Goal: Transaction & Acquisition: Obtain resource

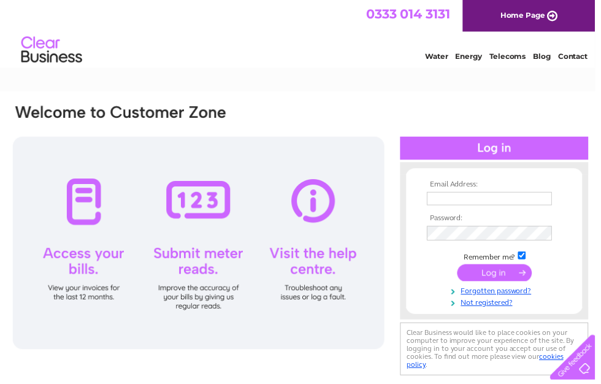
click at [467, 202] on input "text" at bounding box center [494, 200] width 126 height 13
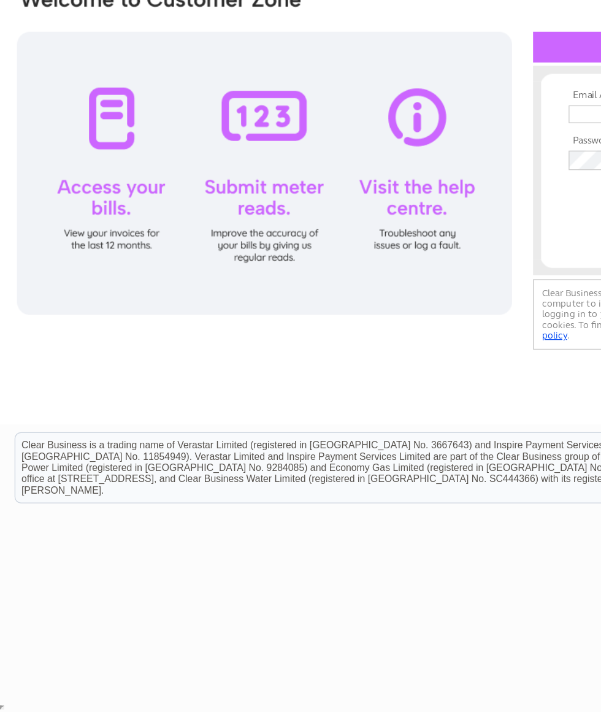
type input "Info@vervehairloss.co.uk"
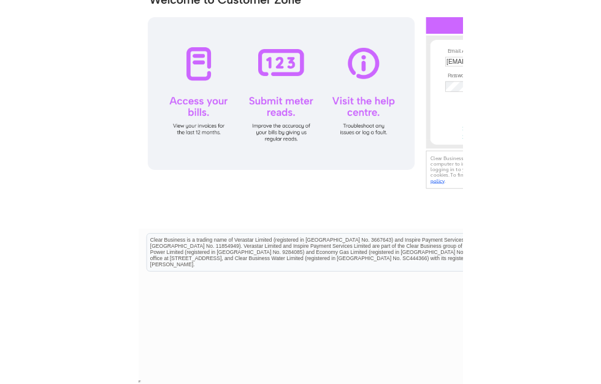
scroll to position [114, 0]
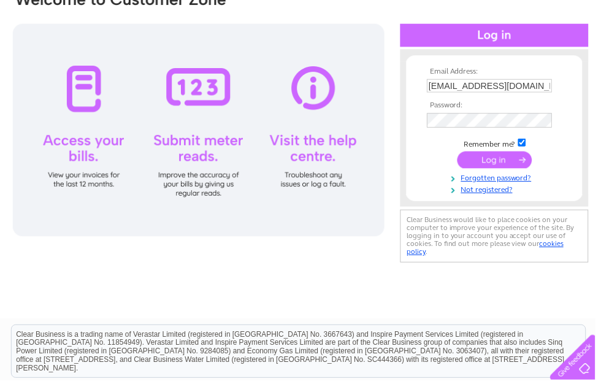
click at [496, 166] on input "submit" at bounding box center [499, 161] width 75 height 17
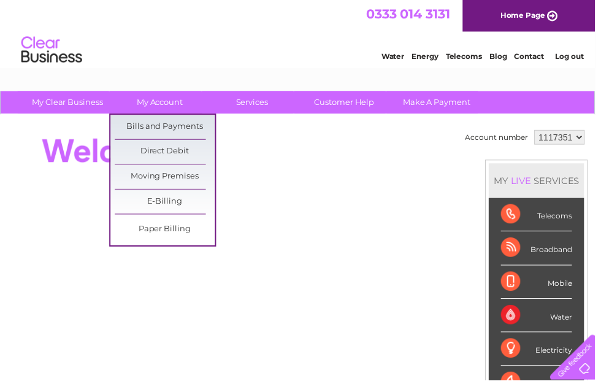
click at [183, 125] on link "Bills and Payments" at bounding box center [166, 128] width 101 height 25
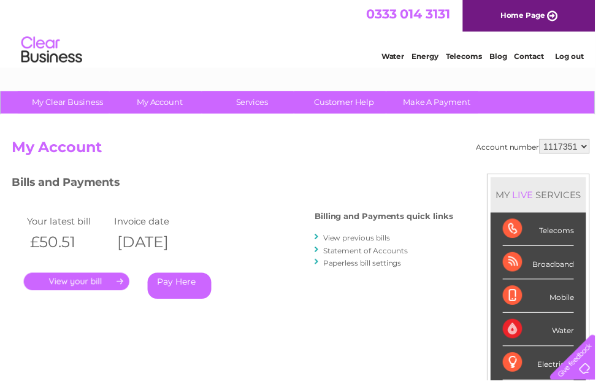
click at [90, 285] on link "." at bounding box center [77, 284] width 107 height 18
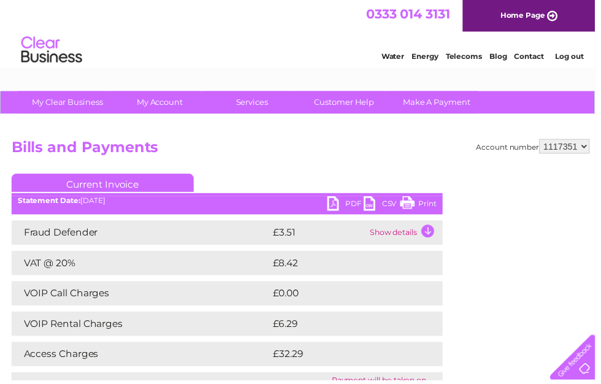
click at [345, 205] on link "PDF" at bounding box center [348, 207] width 37 height 18
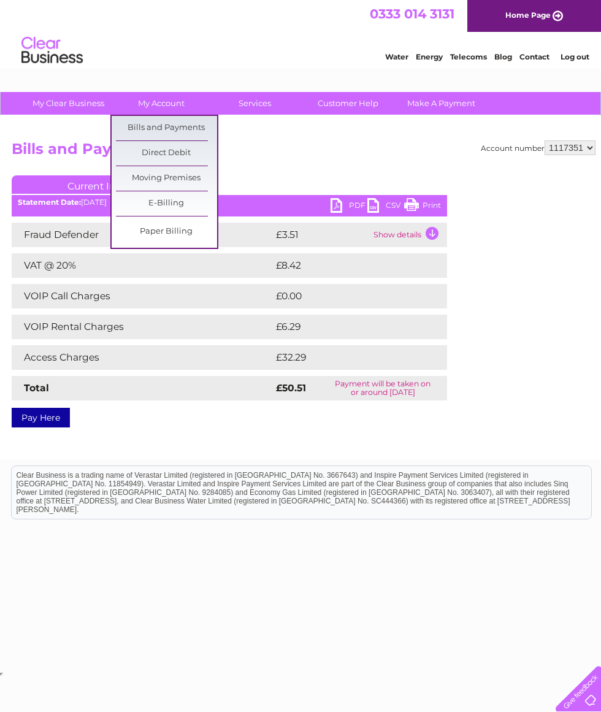
click at [187, 121] on link "Bills and Payments" at bounding box center [166, 128] width 101 height 25
click at [183, 127] on link "Bills and Payments" at bounding box center [166, 128] width 101 height 25
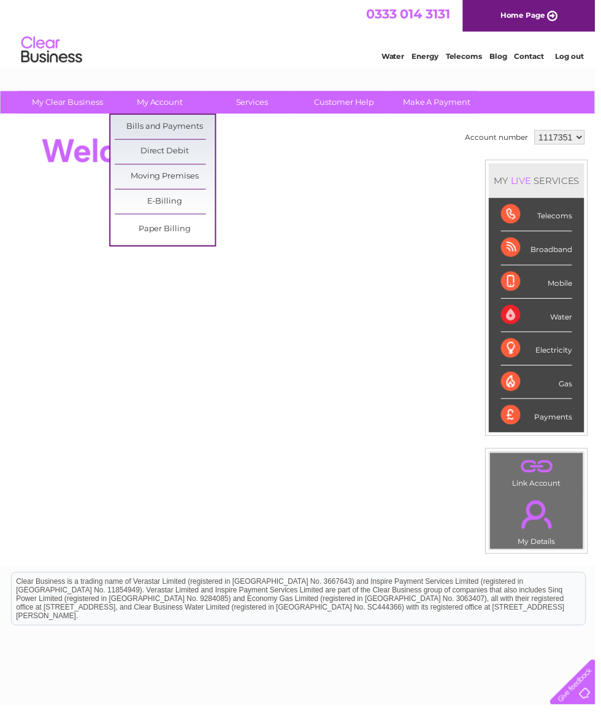
click at [188, 126] on link "Bills and Payments" at bounding box center [166, 128] width 101 height 25
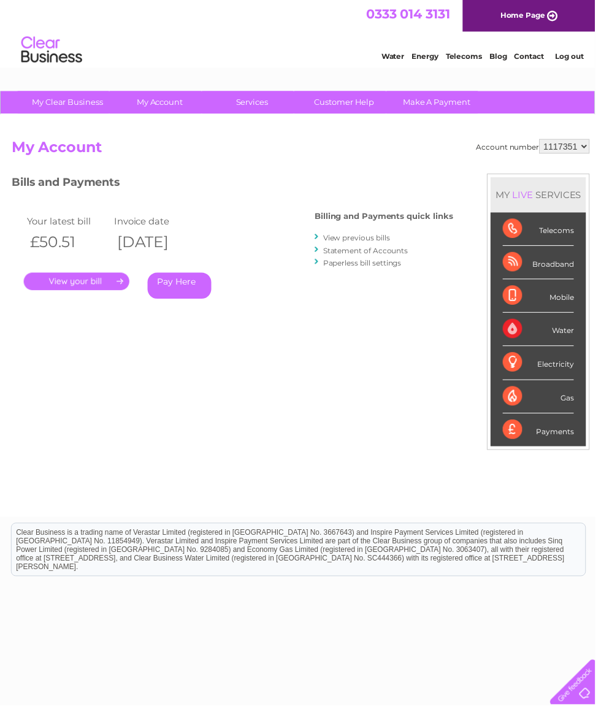
click at [368, 235] on link "View previous bills" at bounding box center [359, 239] width 67 height 9
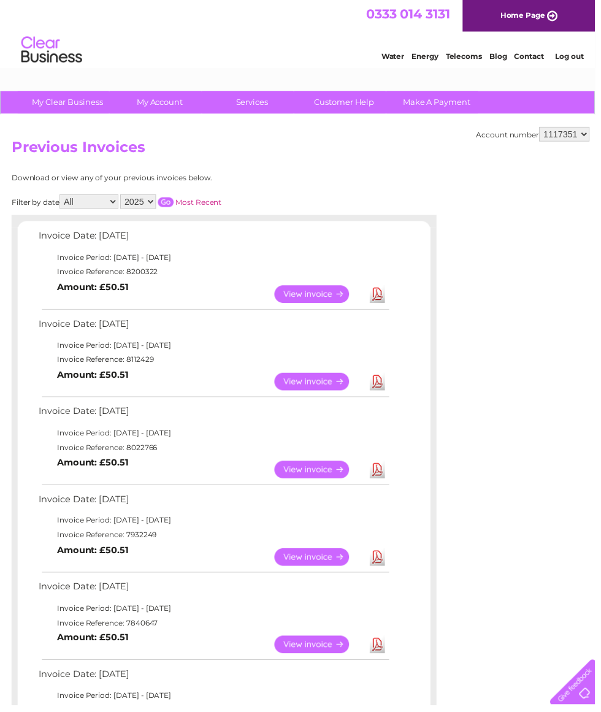
click at [313, 557] on link "View" at bounding box center [322, 563] width 90 height 18
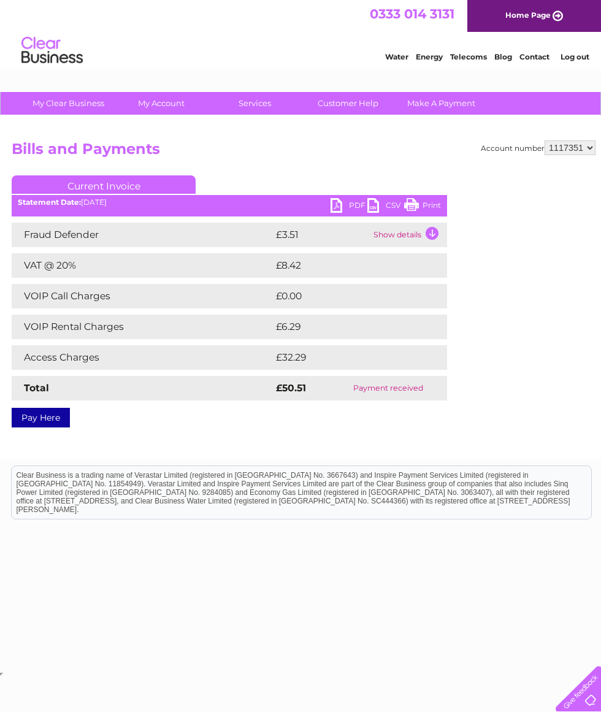
click at [337, 202] on link "PDF" at bounding box center [348, 207] width 37 height 18
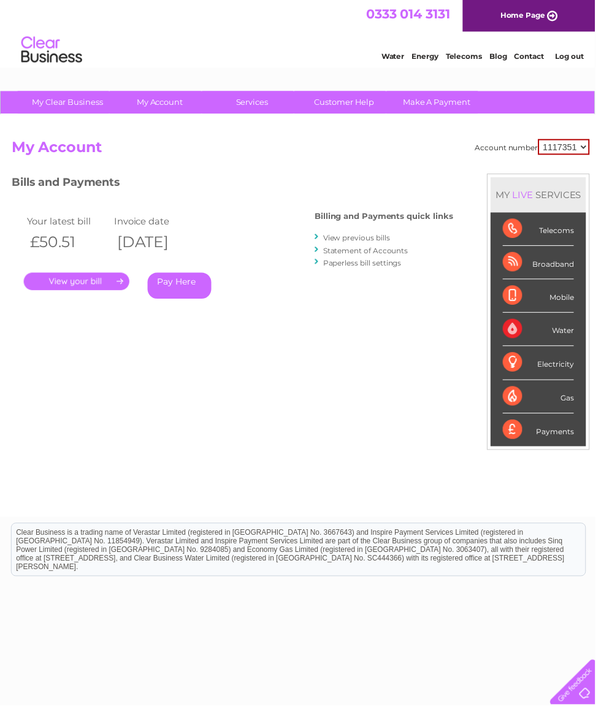
click at [379, 237] on link "View previous bills" at bounding box center [359, 239] width 67 height 9
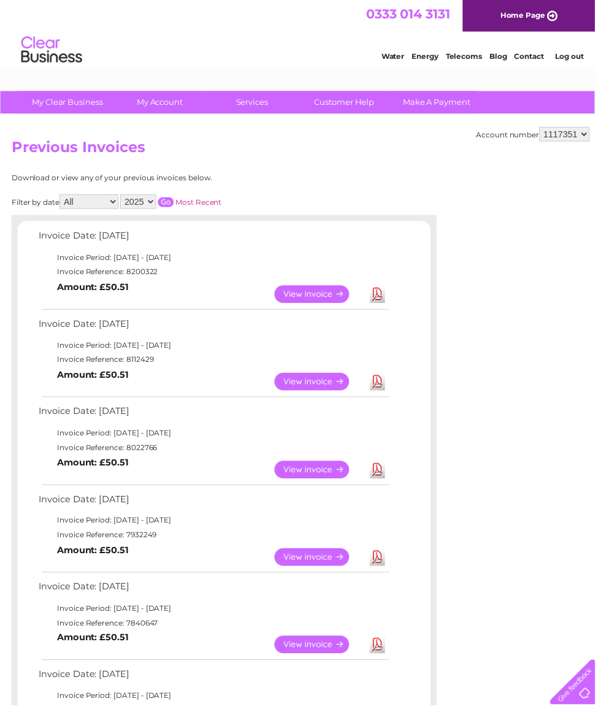
click at [379, 465] on link "Download" at bounding box center [380, 474] width 15 height 18
click at [378, 384] on link "Download" at bounding box center [380, 385] width 15 height 18
